Goal: Task Accomplishment & Management: Complete application form

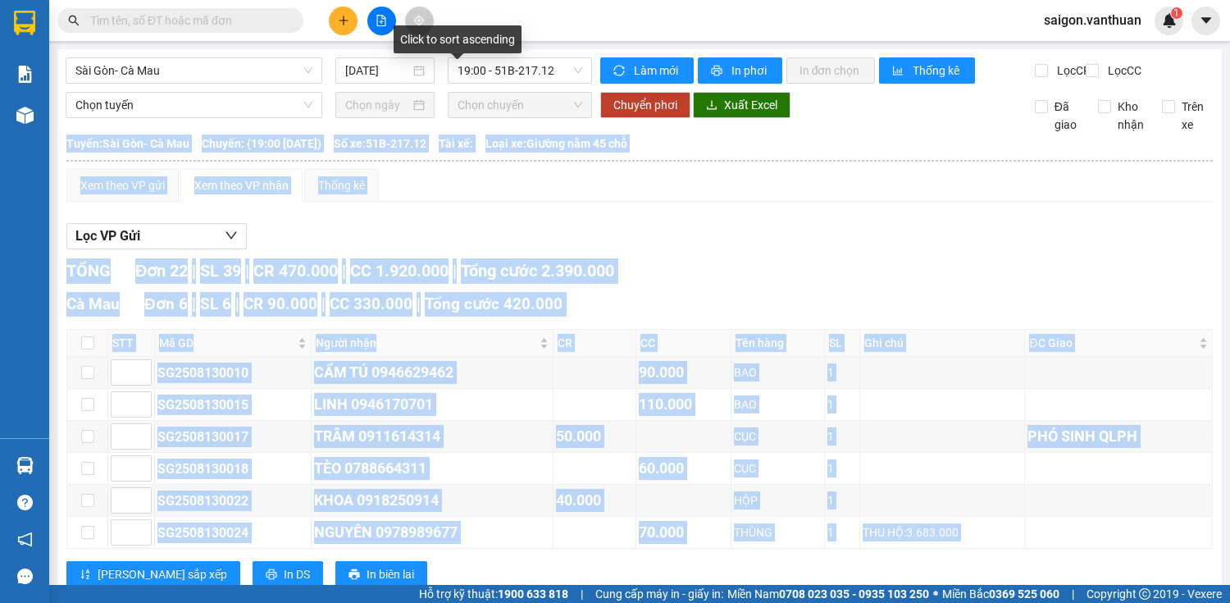
scroll to position [808, 0]
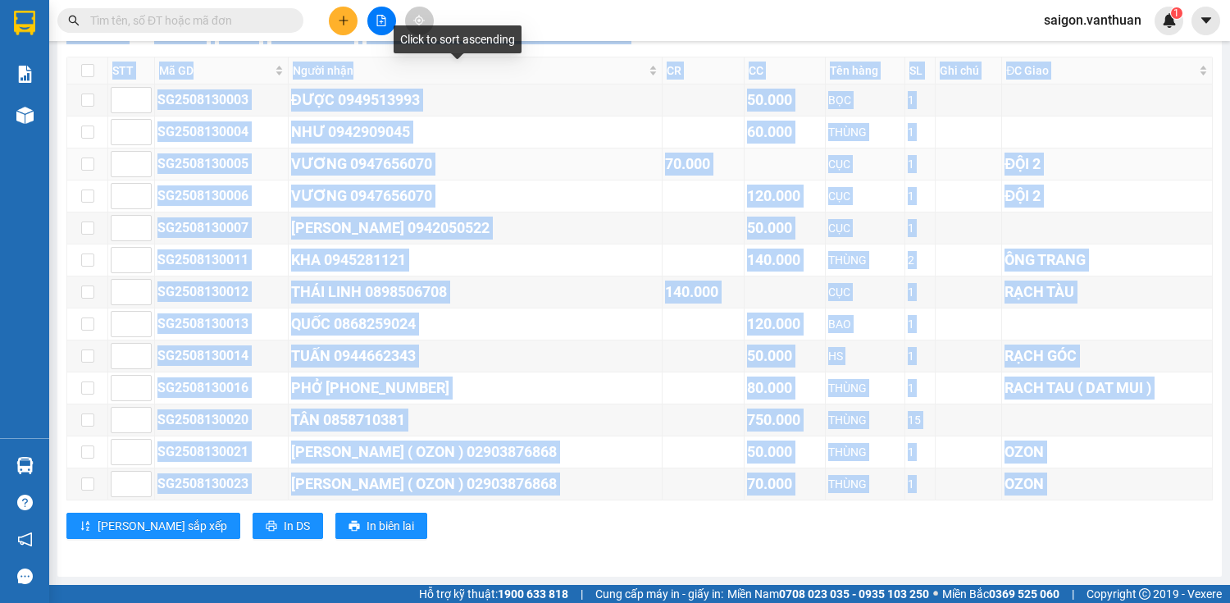
click at [1097, 174] on div "ĐỘI 2" at bounding box center [1106, 163] width 205 height 23
click at [606, 138] on div "NHƯ 0942909045" at bounding box center [475, 132] width 369 height 23
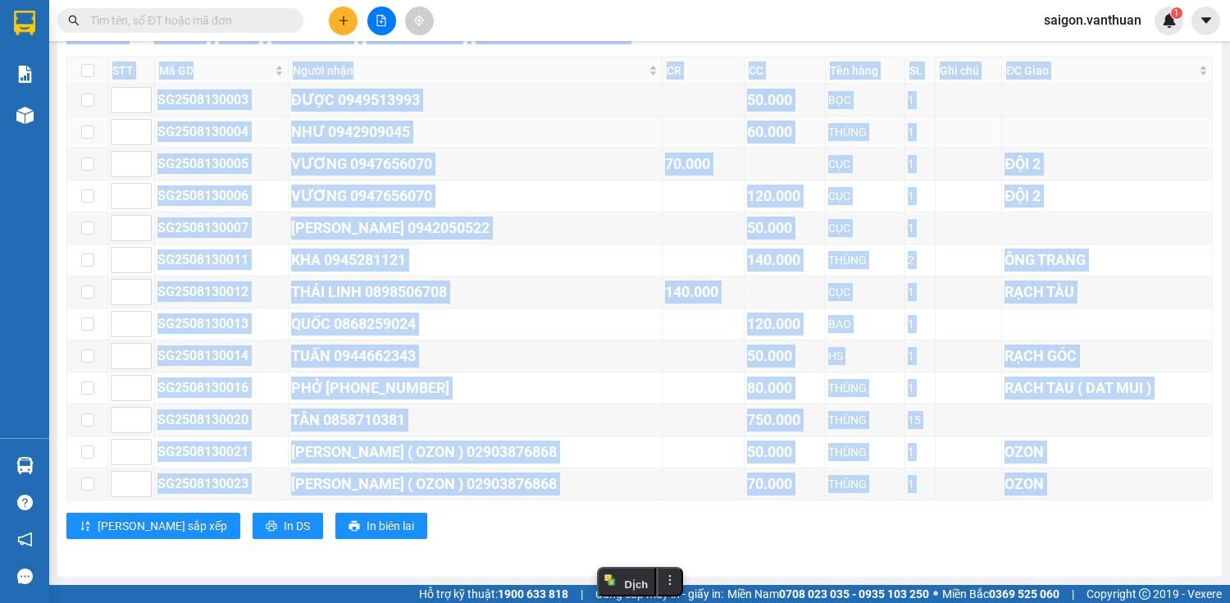
click at [606, 138] on div "NHƯ 0942909045" at bounding box center [475, 132] width 369 height 23
click at [351, 30] on button at bounding box center [343, 21] width 29 height 29
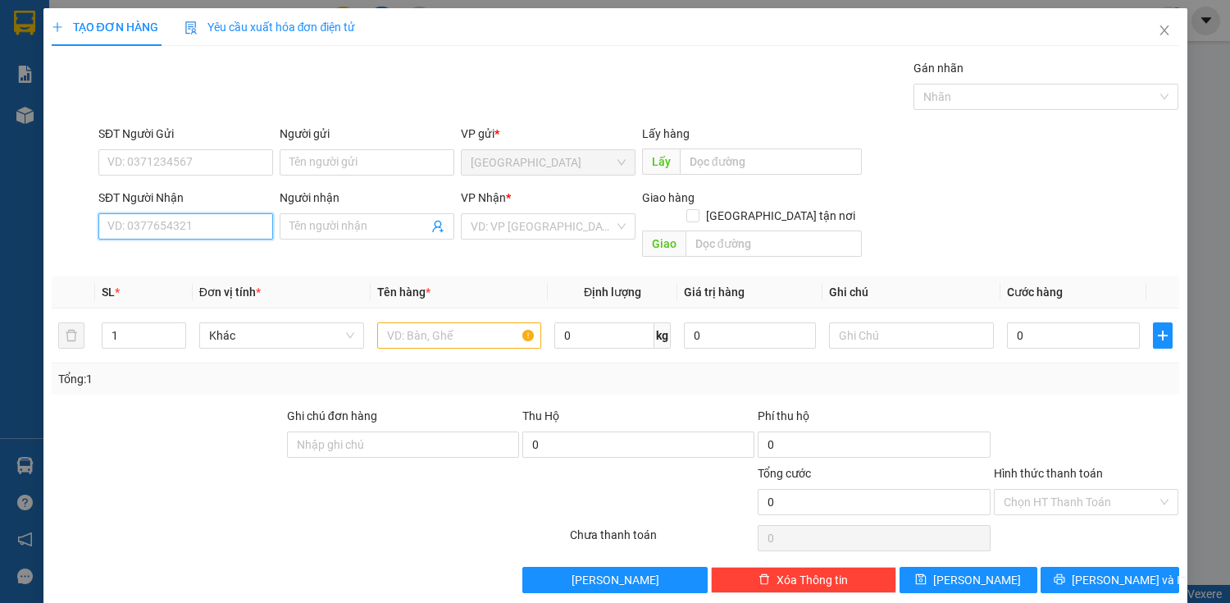
click at [219, 223] on input "SĐT Người Nhận" at bounding box center [185, 226] width 175 height 26
click at [1158, 30] on icon "close" at bounding box center [1164, 30] width 13 height 13
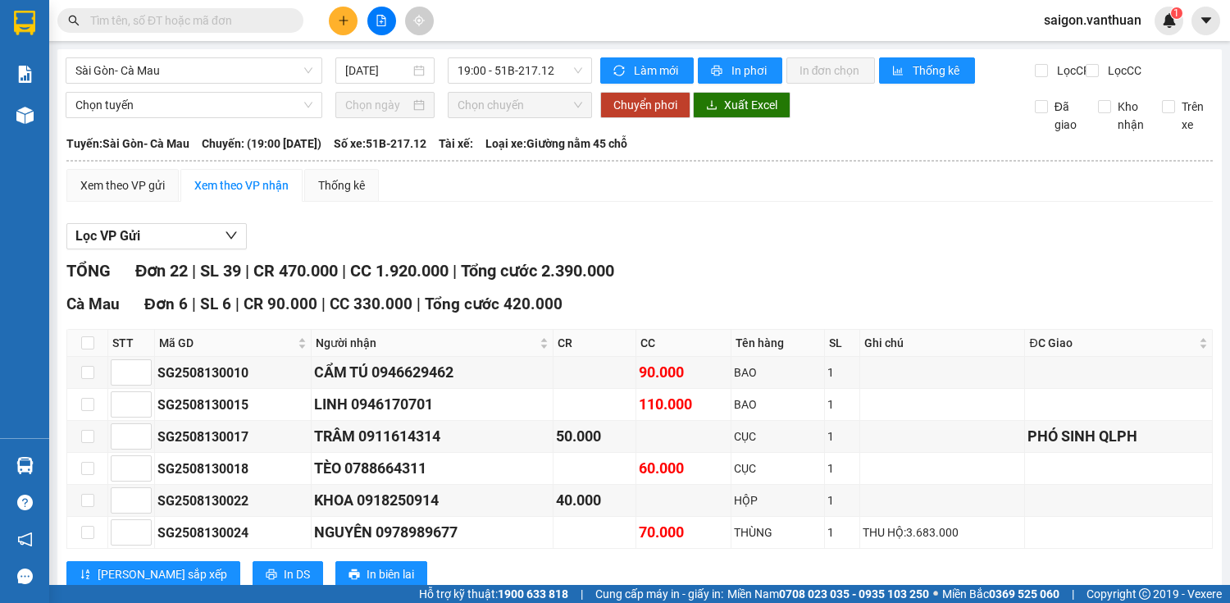
click at [338, 25] on icon "plus" at bounding box center [343, 20] width 11 height 11
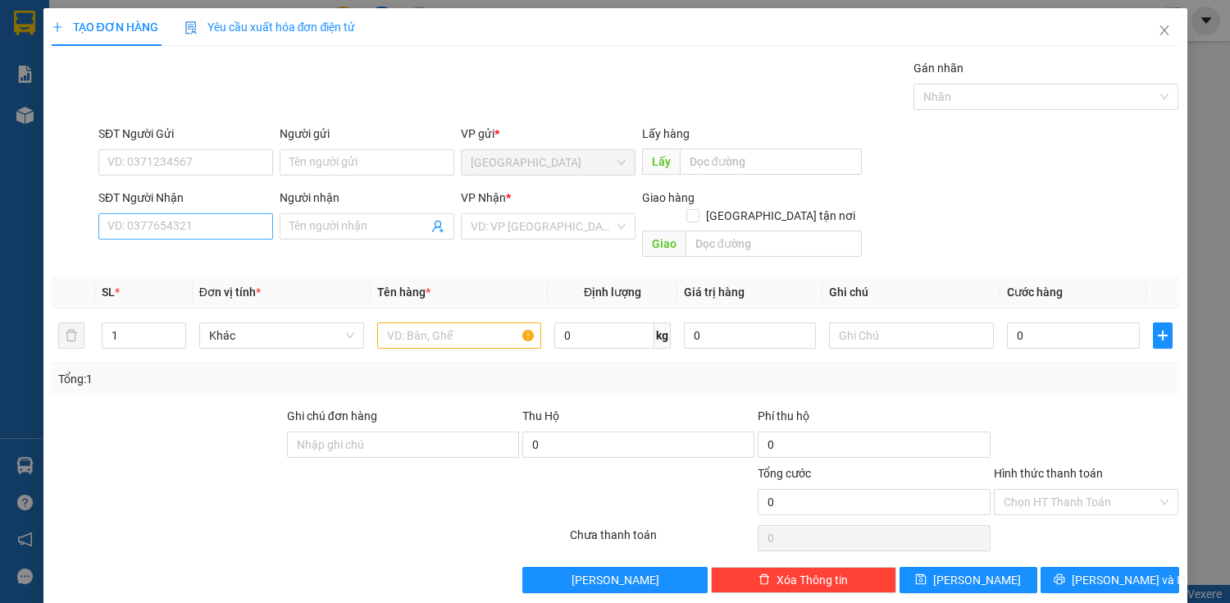
click at [237, 239] on div "SĐT Người Nhận VD: 0377654321" at bounding box center [185, 217] width 175 height 57
drag, startPoint x: 236, startPoint y: 239, endPoint x: 238, endPoint y: 223, distance: 15.7
click at [238, 226] on div "SĐT Người Nhận VD: 0377654321" at bounding box center [185, 217] width 175 height 57
click at [283, 210] on div "Người nhận" at bounding box center [367, 201] width 175 height 25
click at [265, 229] on input "SĐT Người Nhận" at bounding box center [185, 226] width 175 height 26
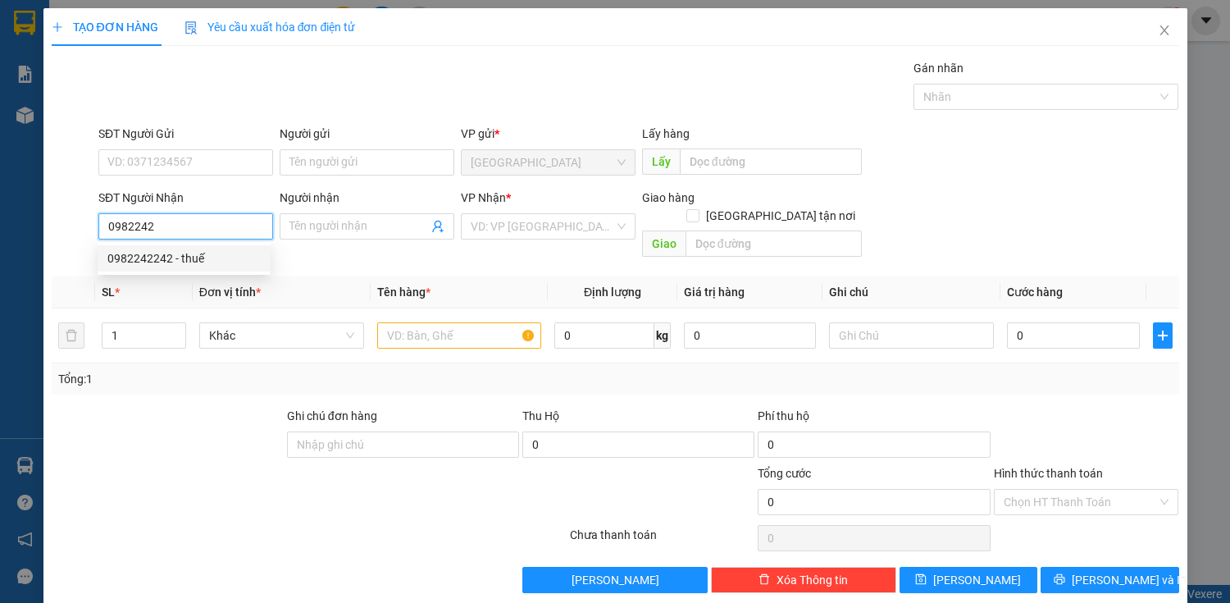
click at [176, 261] on div "0982242242 - thuế" at bounding box center [183, 258] width 153 height 18
type input "0982242242"
type input "thuế"
checkbox input "true"
type input "DAT MUI"
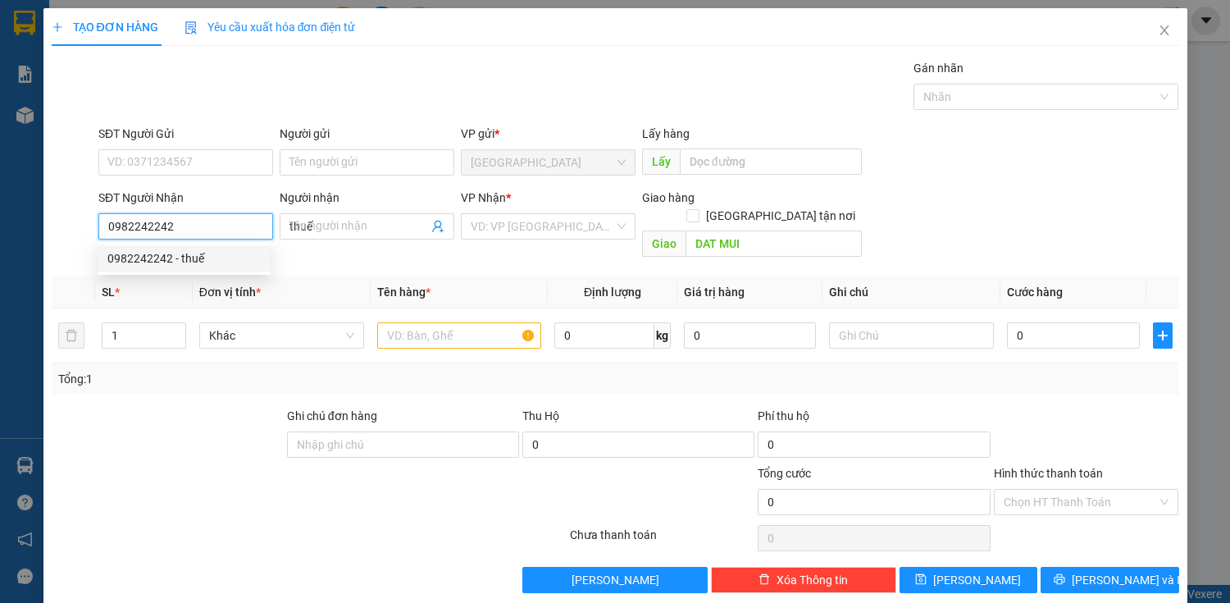
type input "260.000"
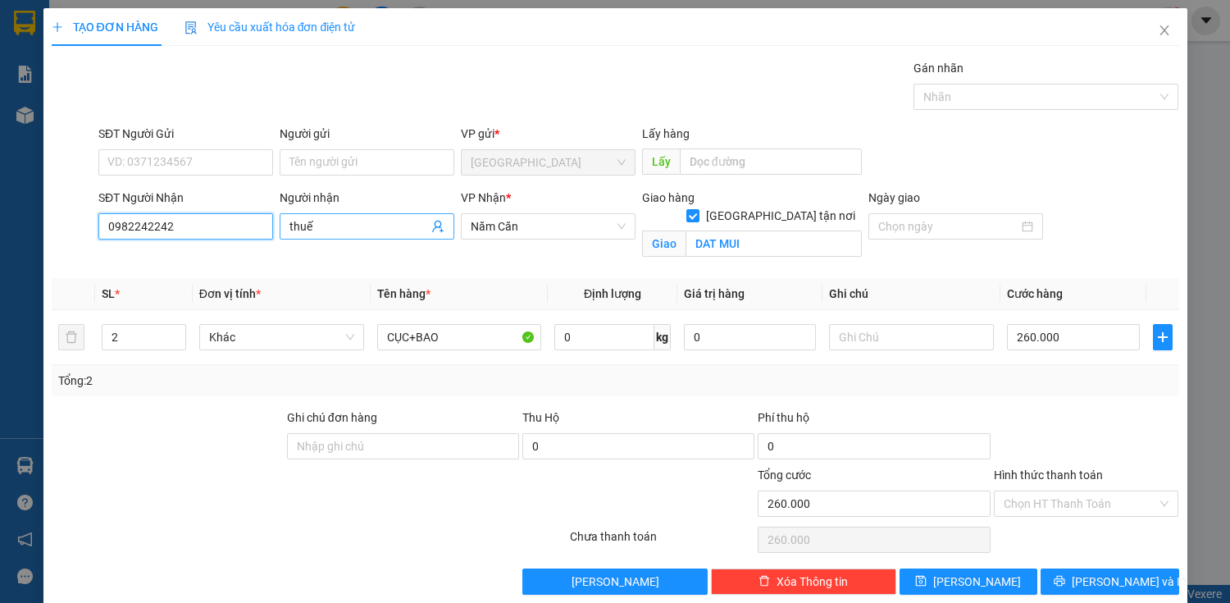
type input "0982242242"
click at [372, 237] on span "thuế" at bounding box center [367, 226] width 175 height 26
click at [371, 220] on input "thuế" at bounding box center [358, 226] width 139 height 18
type input "t"
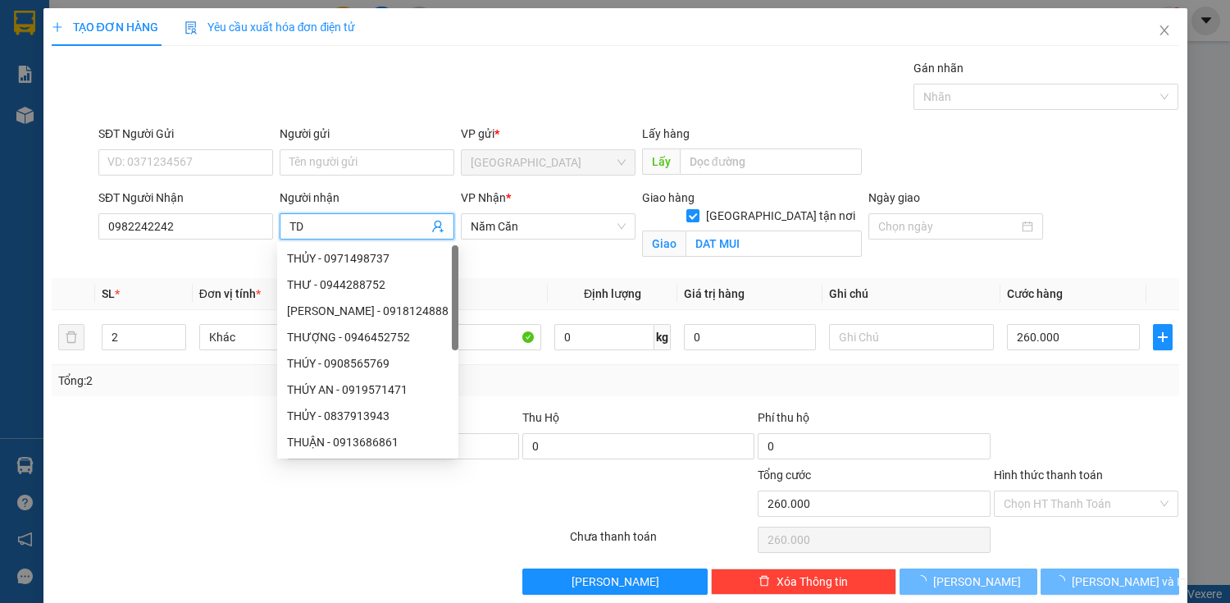
type input "T"
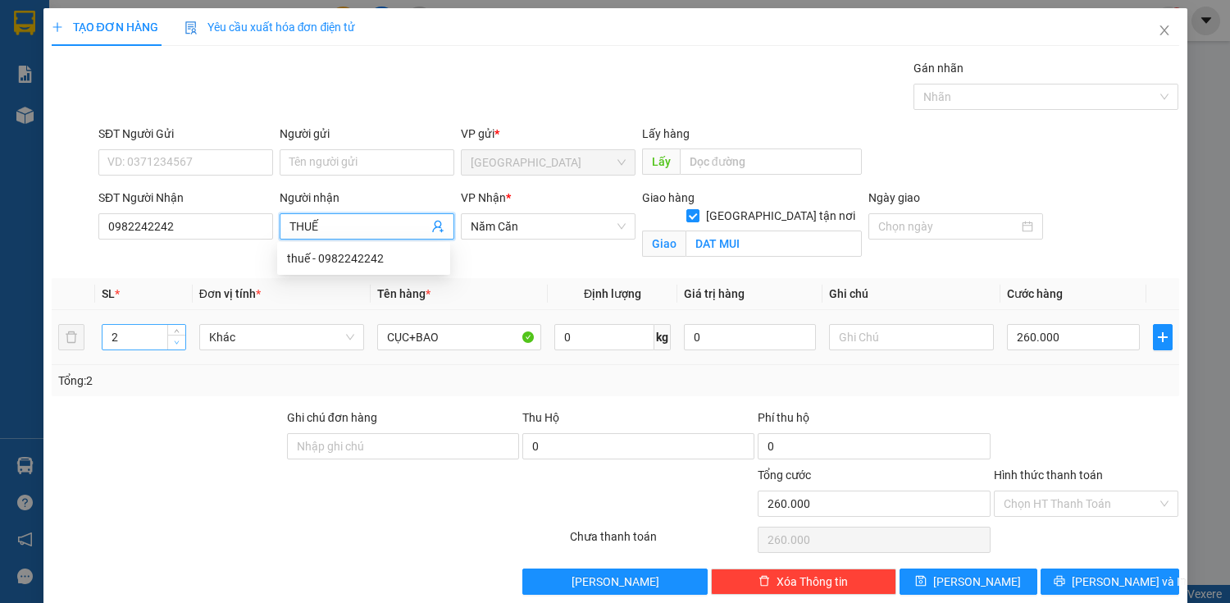
type input "THUẾ"
type input "1"
click at [180, 337] on span "Decrease Value" at bounding box center [176, 341] width 18 height 15
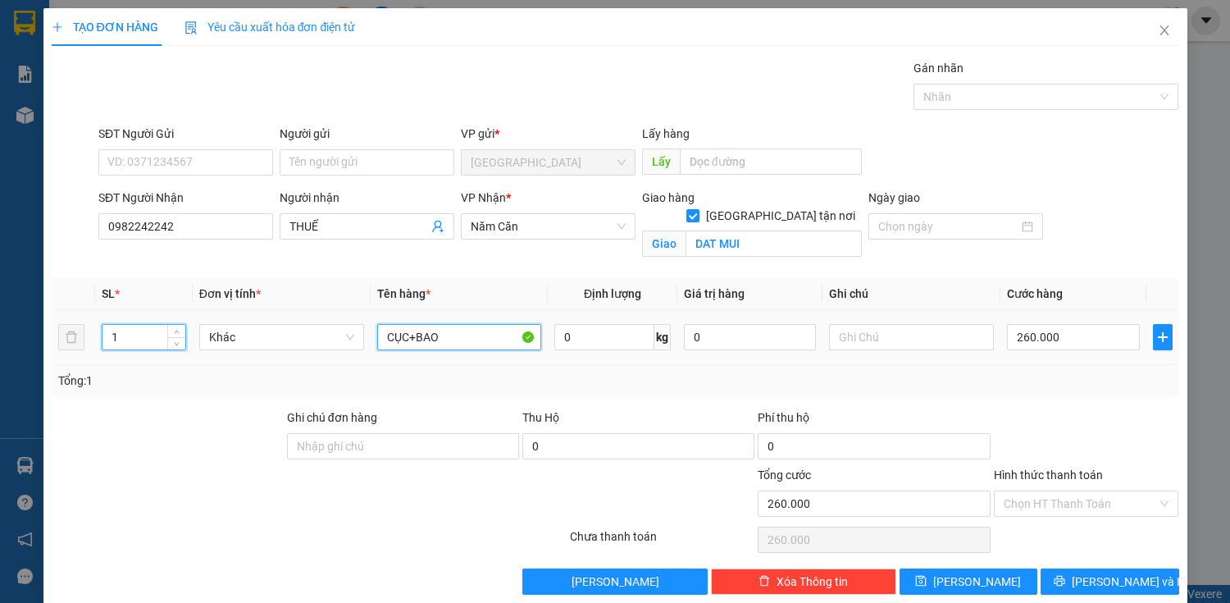
click at [482, 337] on input "CỤC+BAO" at bounding box center [459, 337] width 165 height 26
click at [412, 341] on input "CỤC+BAO" at bounding box center [459, 337] width 165 height 26
type input "BAO"
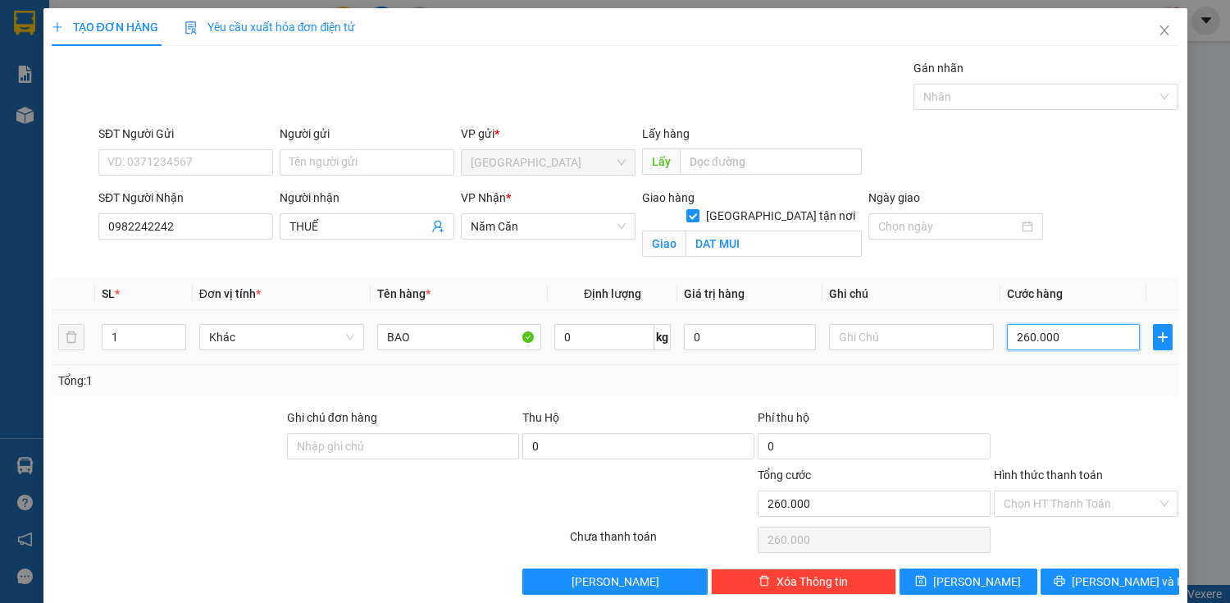
click at [1044, 340] on input "260.000" at bounding box center [1073, 337] width 132 height 26
type input "0"
type input "10"
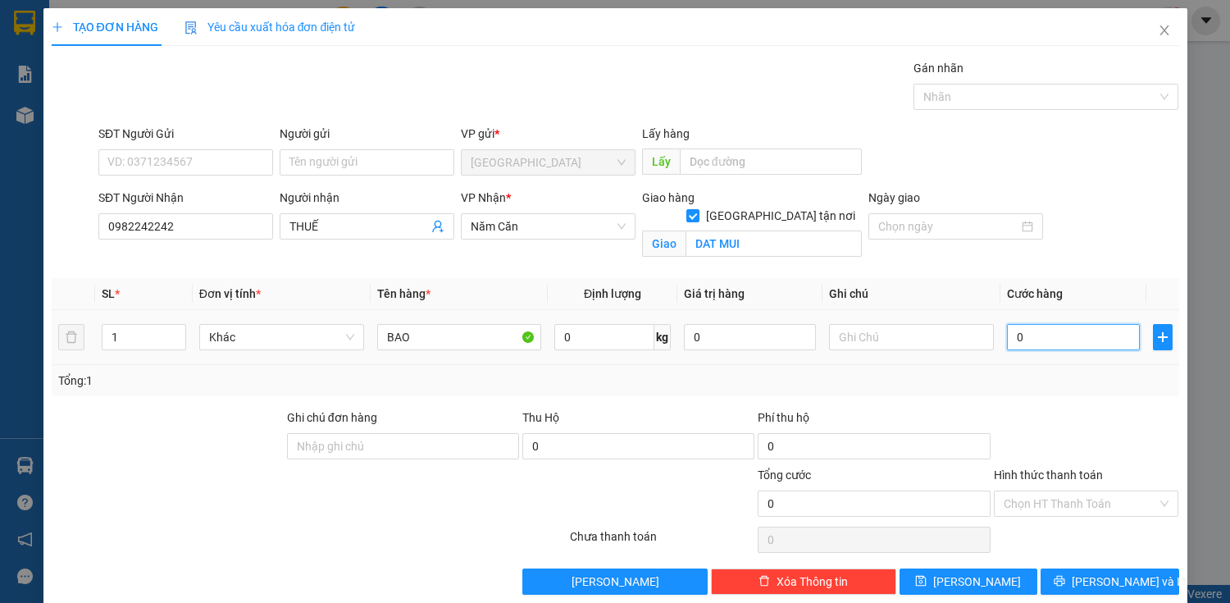
type input "10"
type input "140"
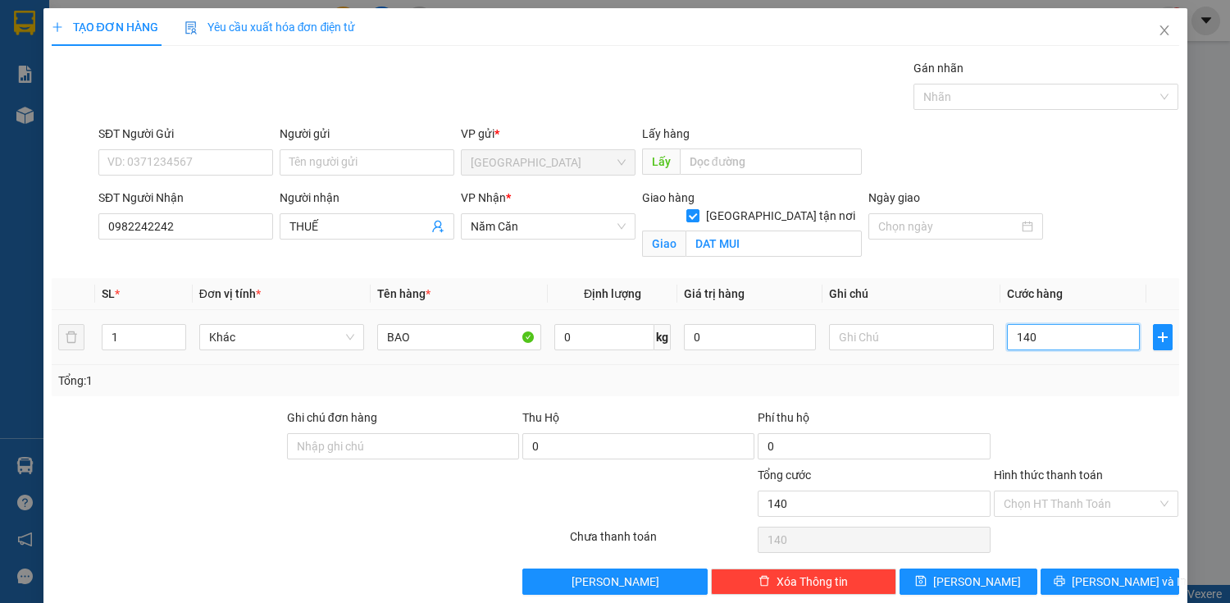
type input "1.400"
type input "14.000"
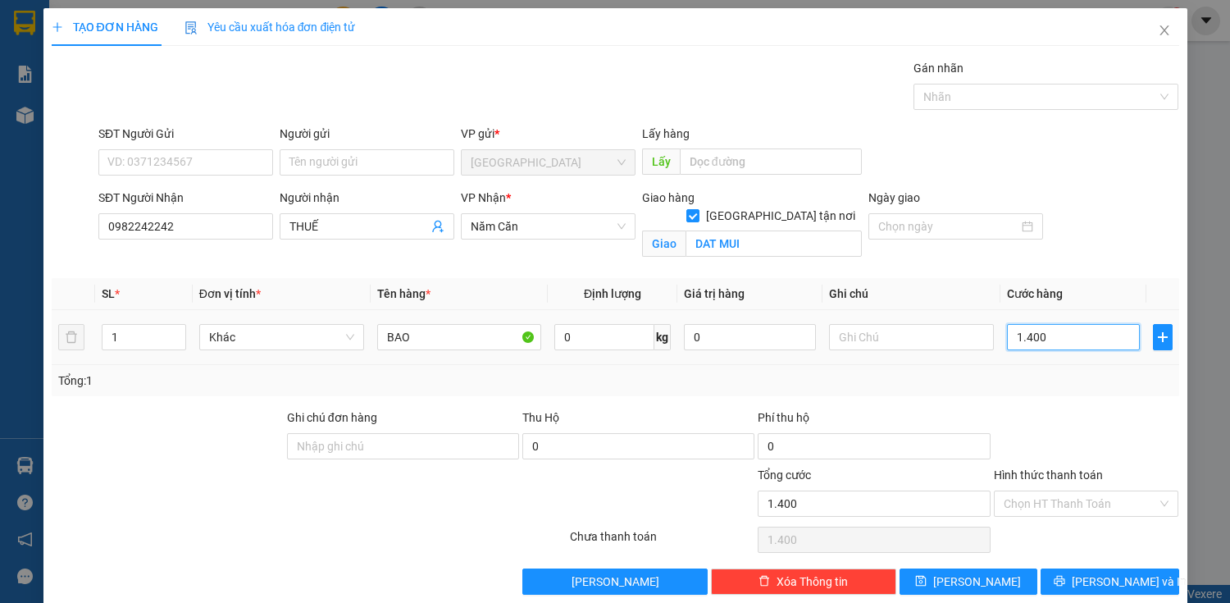
type input "14.000"
type input "140.000"
click at [484, 355] on td "BAO" at bounding box center [460, 337] width 178 height 55
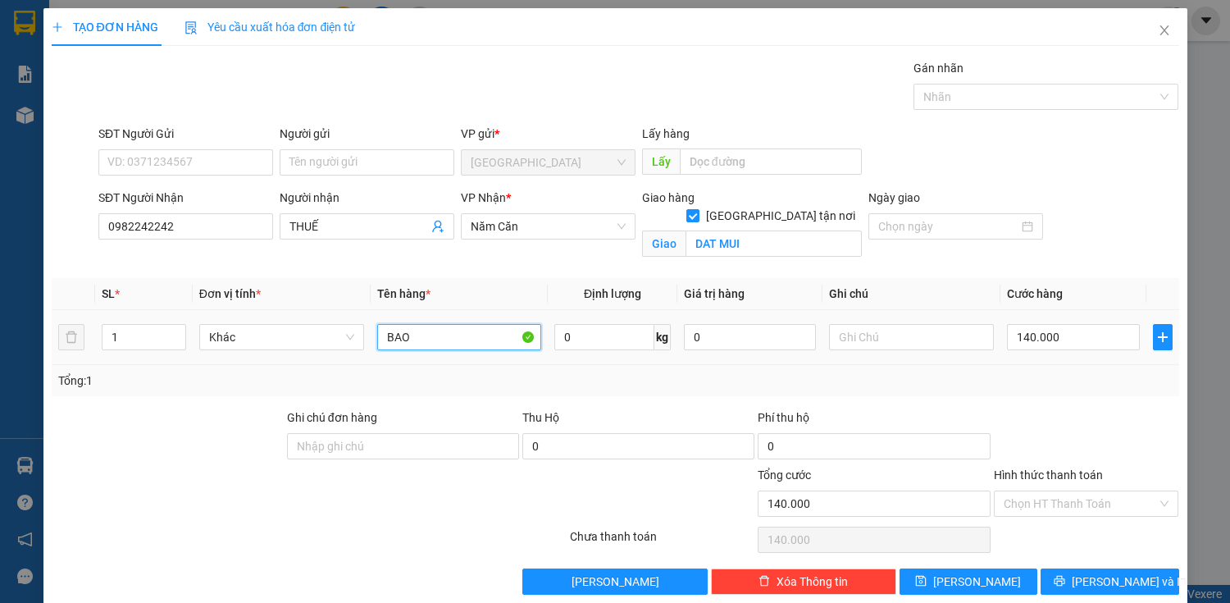
drag, startPoint x: 486, startPoint y: 342, endPoint x: 499, endPoint y: 351, distance: 15.9
click at [499, 351] on div "BAO" at bounding box center [459, 337] width 165 height 33
click at [924, 326] on input "text" at bounding box center [911, 337] width 165 height 26
click at [1054, 331] on input "140.000" at bounding box center [1073, 337] width 132 height 26
click at [1032, 346] on input "140.000" at bounding box center [1073, 337] width 132 height 26
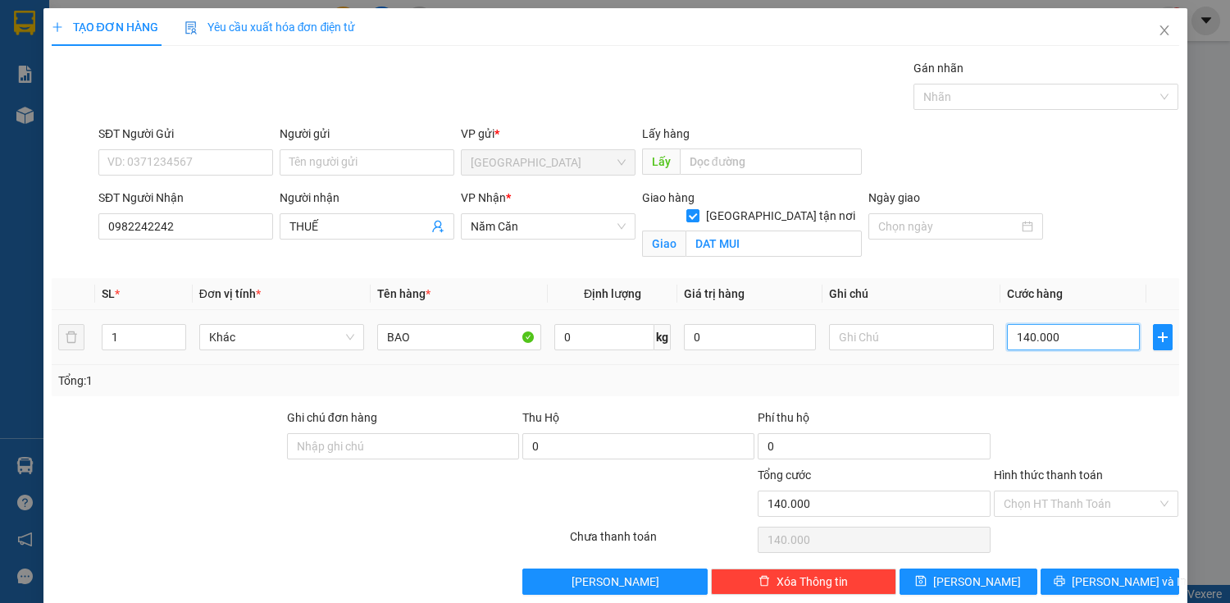
click at [1067, 325] on input "140.000" at bounding box center [1073, 337] width 132 height 26
click at [1115, 576] on span "[PERSON_NAME] và In" at bounding box center [1128, 581] width 115 height 18
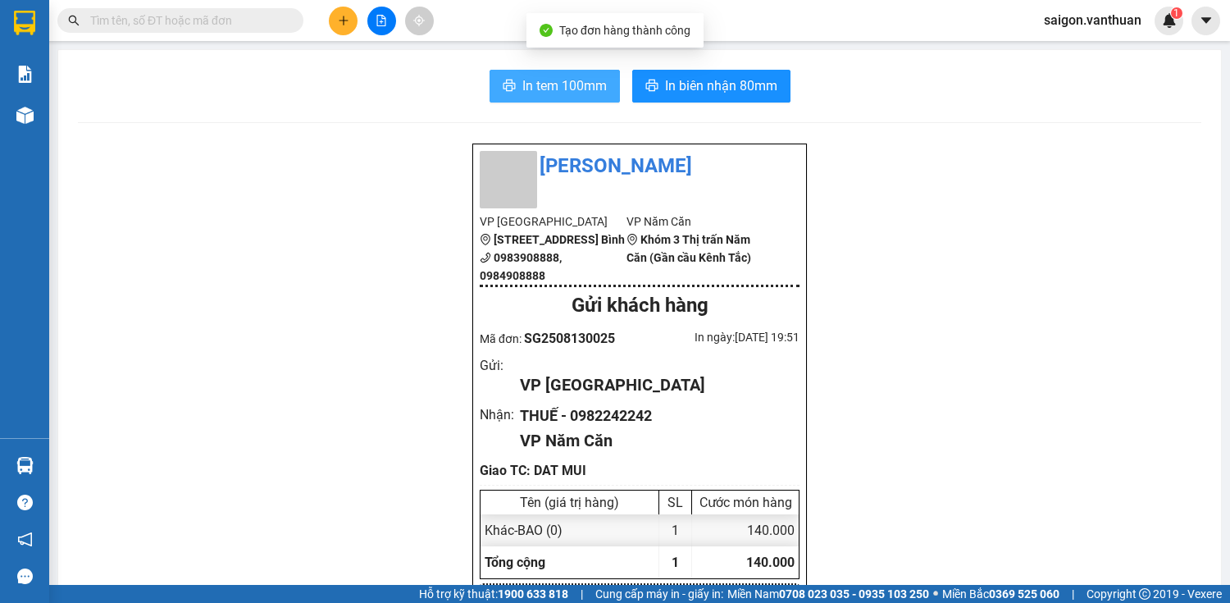
click at [522, 84] on span "In tem 100mm" at bounding box center [564, 85] width 84 height 20
